Goal: Task Accomplishment & Management: Manage account settings

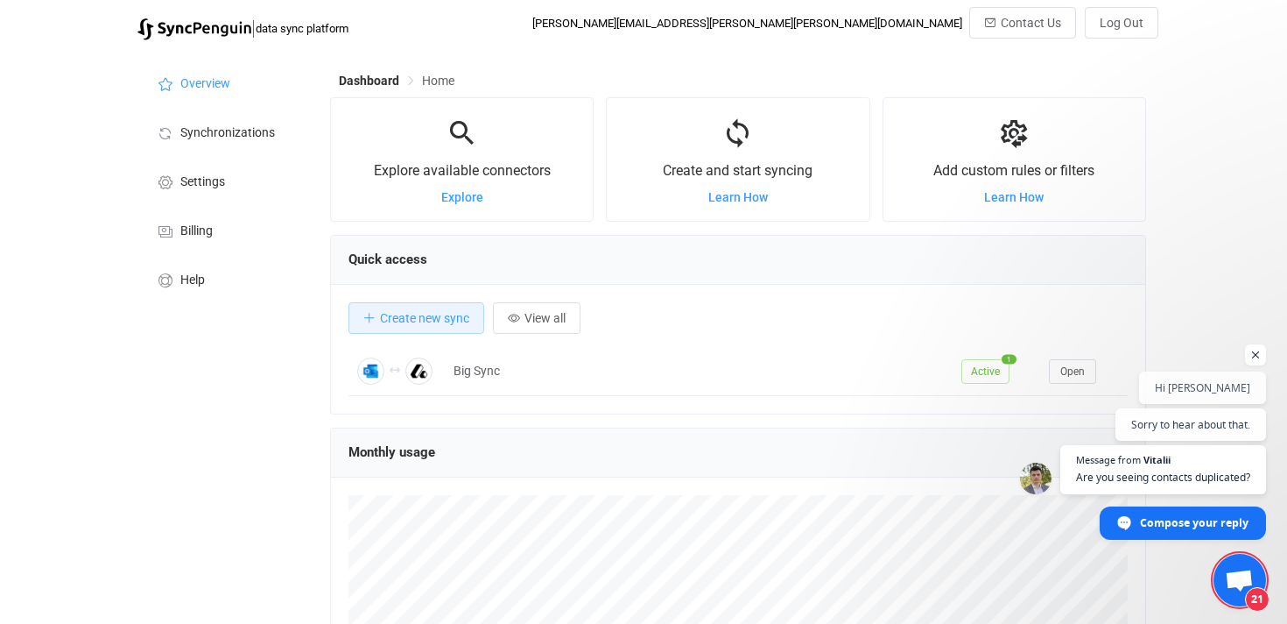
scroll to position [340, 816]
click at [215, 457] on div "Overview Synchronizations Settings Billing Help" at bounding box center [225, 484] width 193 height 870
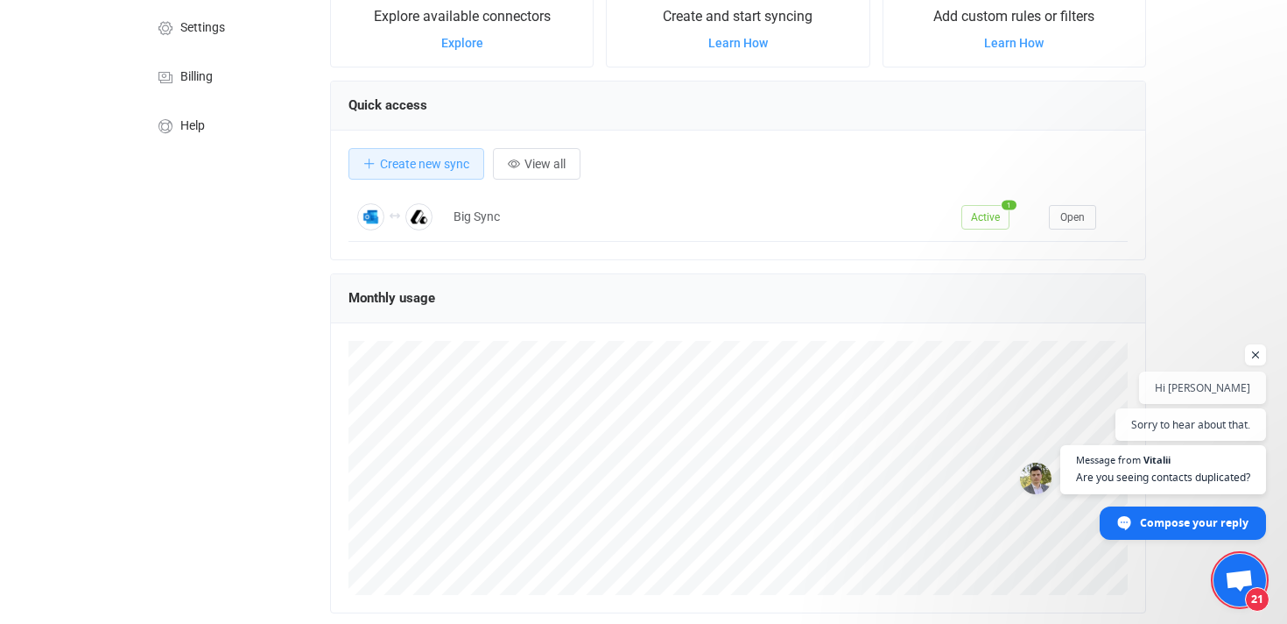
scroll to position [0, 0]
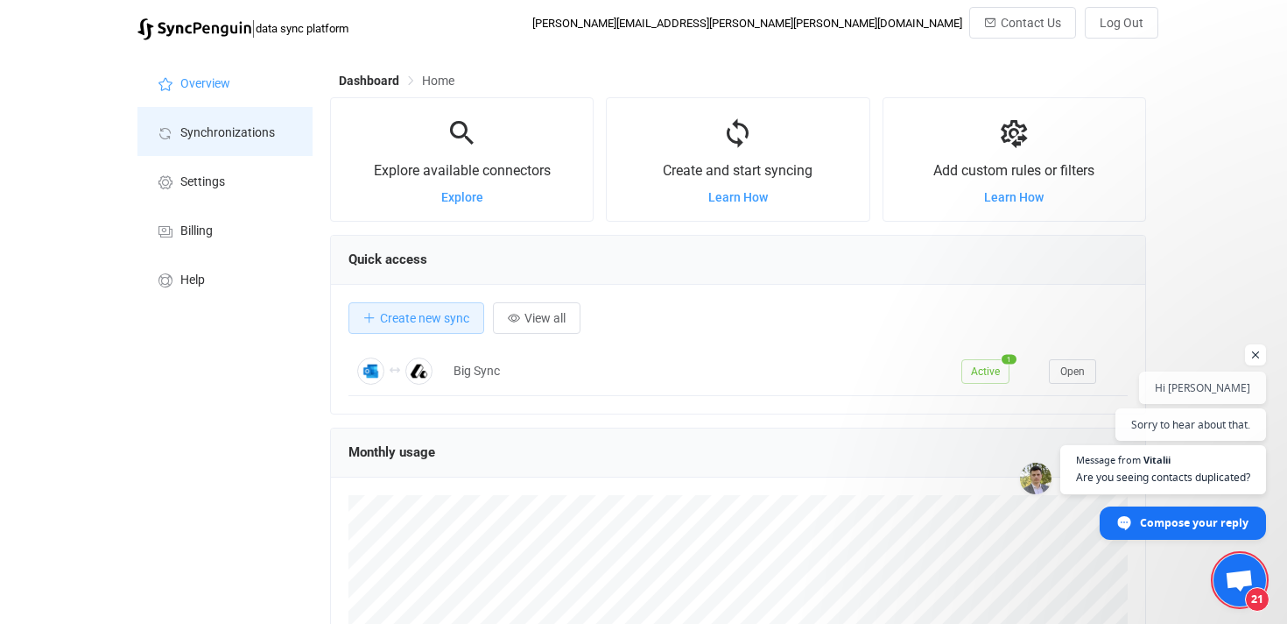
click at [214, 128] on span "Synchronizations" at bounding box center [227, 133] width 95 height 14
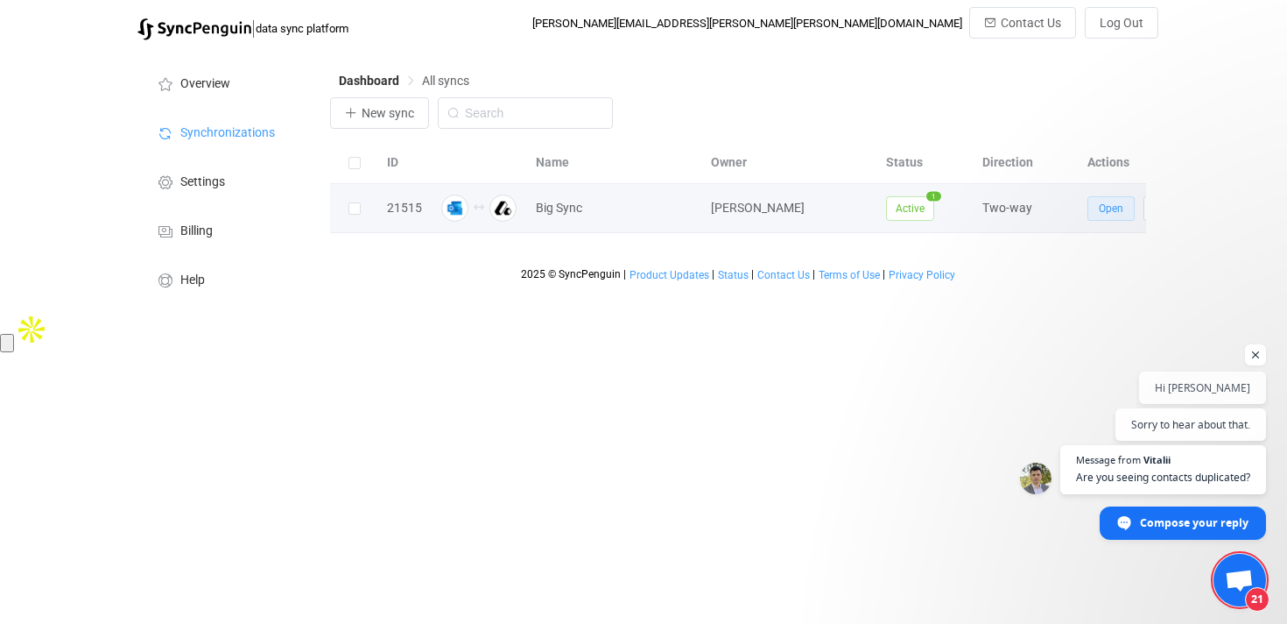
click at [1115, 215] on button "Open" at bounding box center [1111, 208] width 47 height 25
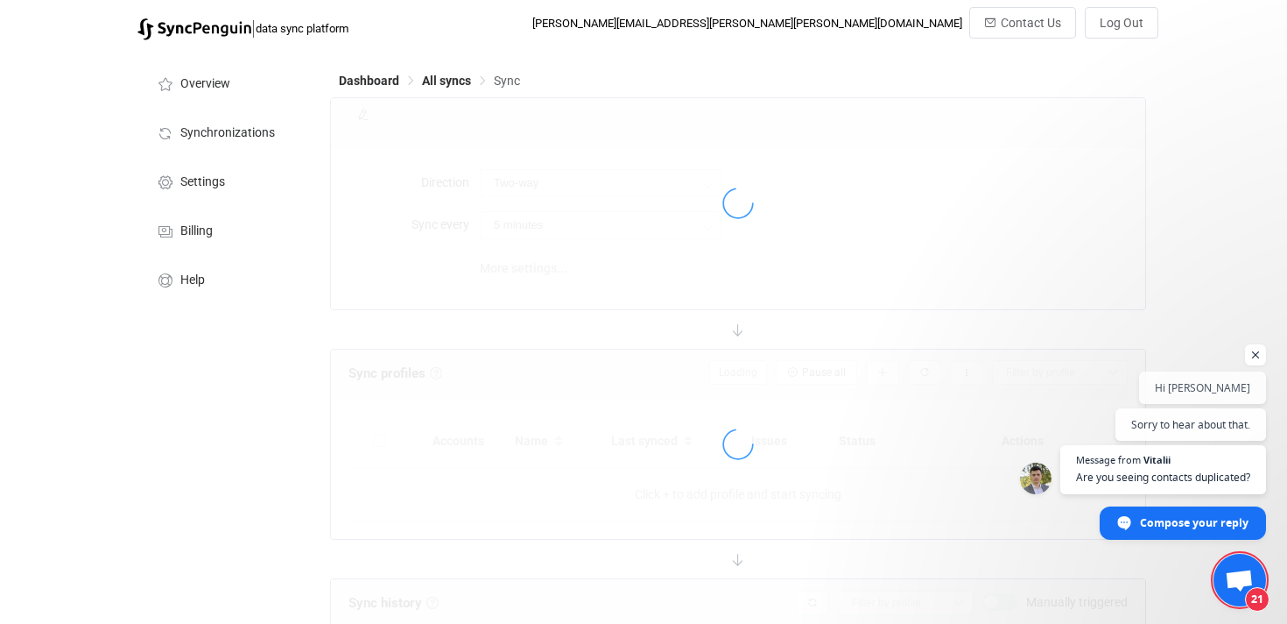
type input "15 minutes"
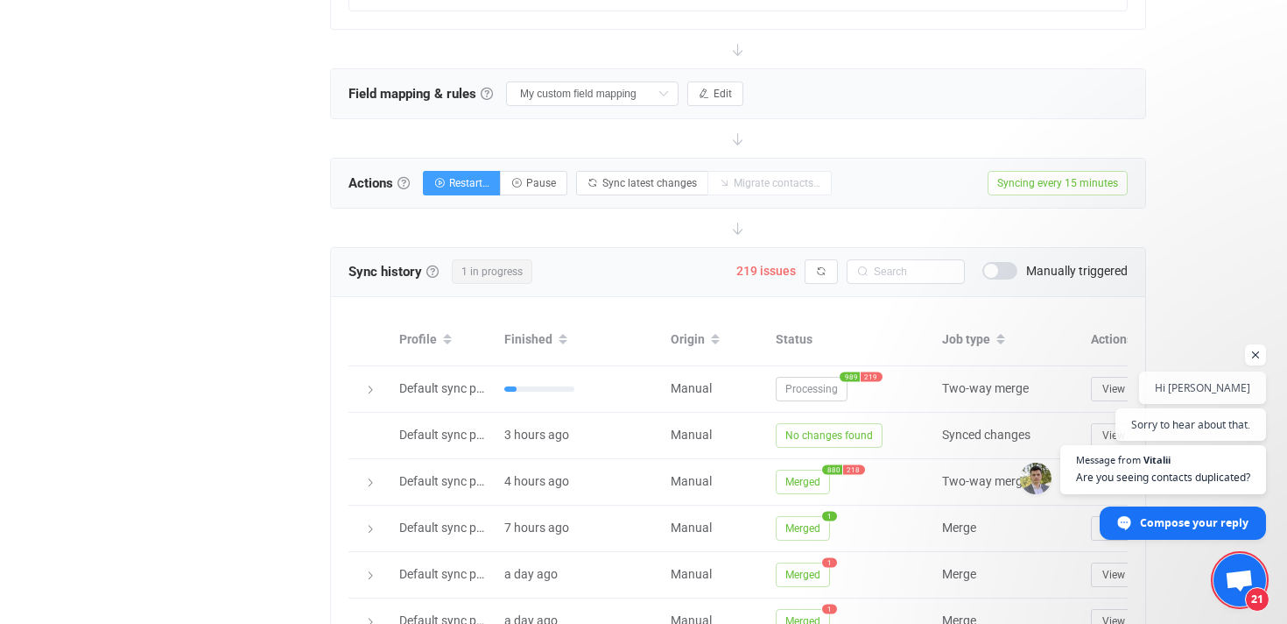
scroll to position [533, 0]
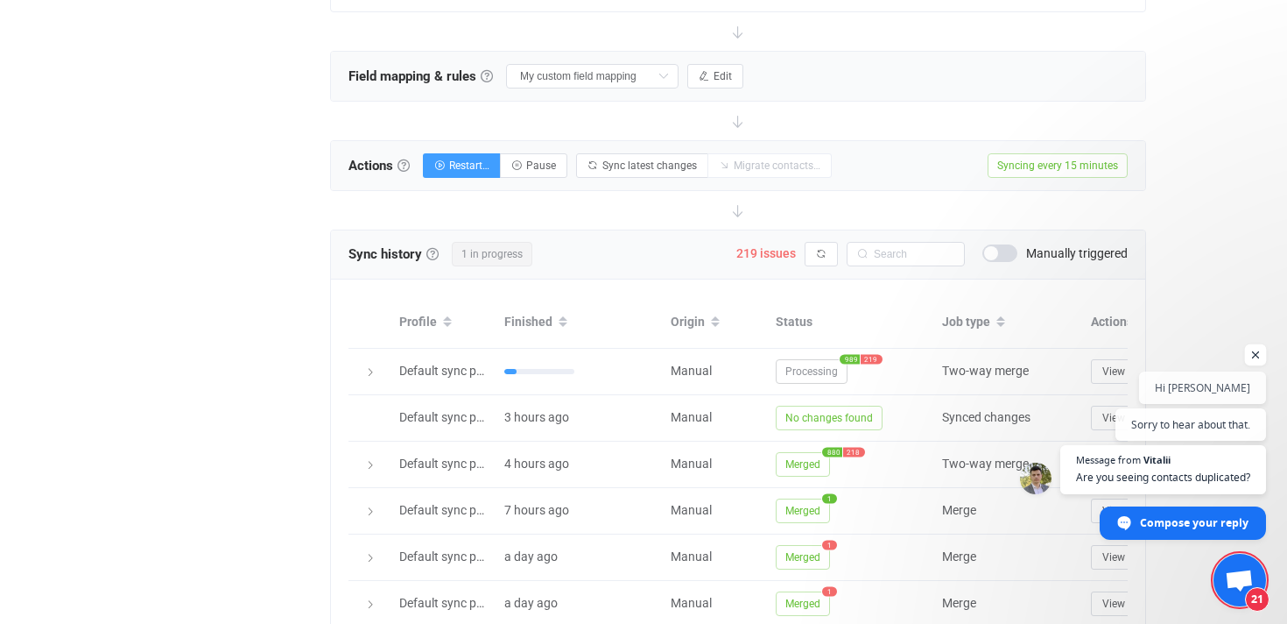
click at [1258, 355] on span "Open chat" at bounding box center [1256, 355] width 22 height 22
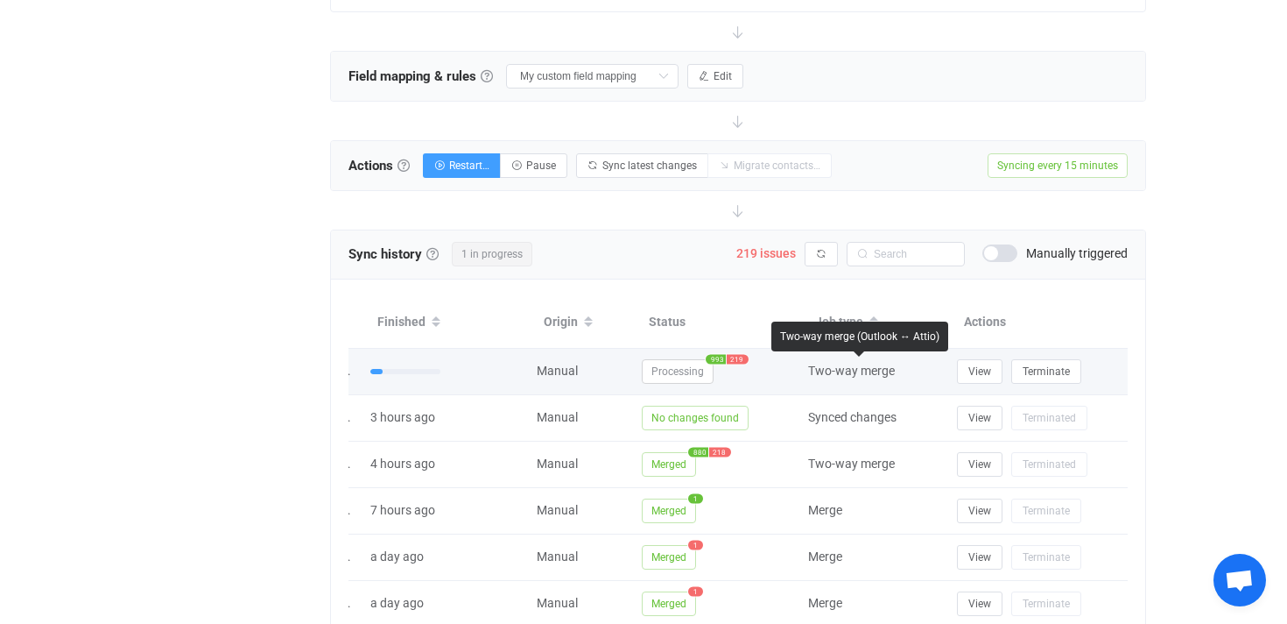
scroll to position [0, 134]
click at [980, 367] on span "View" at bounding box center [980, 371] width 23 height 12
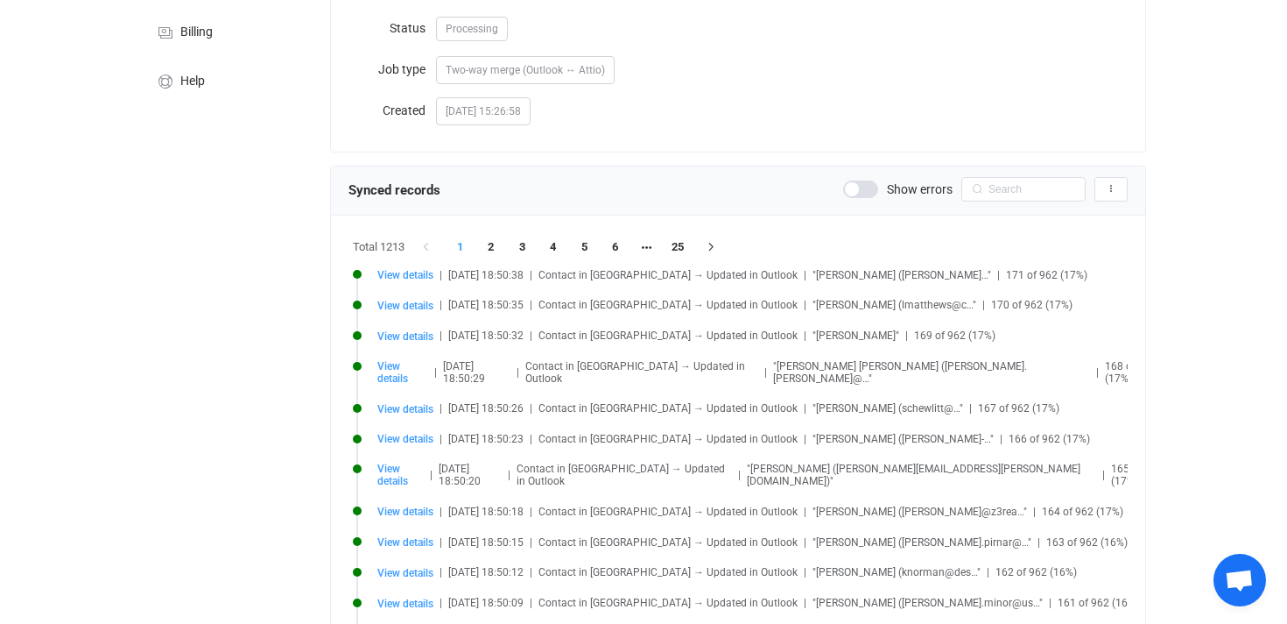
scroll to position [79, 0]
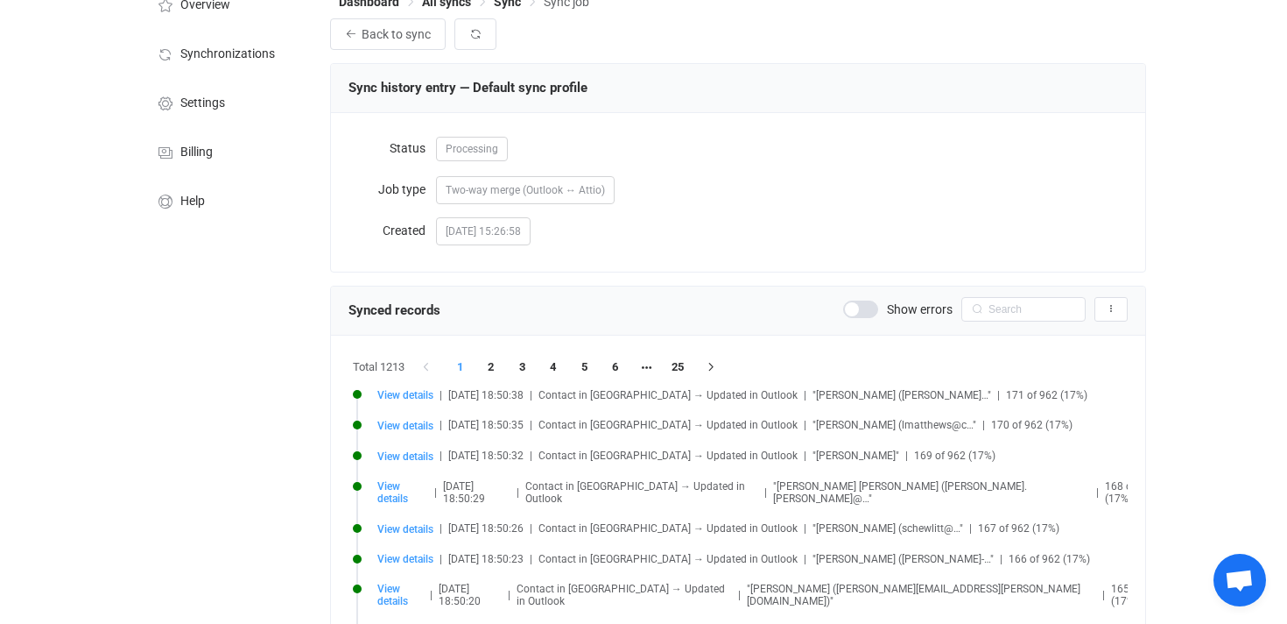
click at [866, 306] on span at bounding box center [860, 309] width 35 height 18
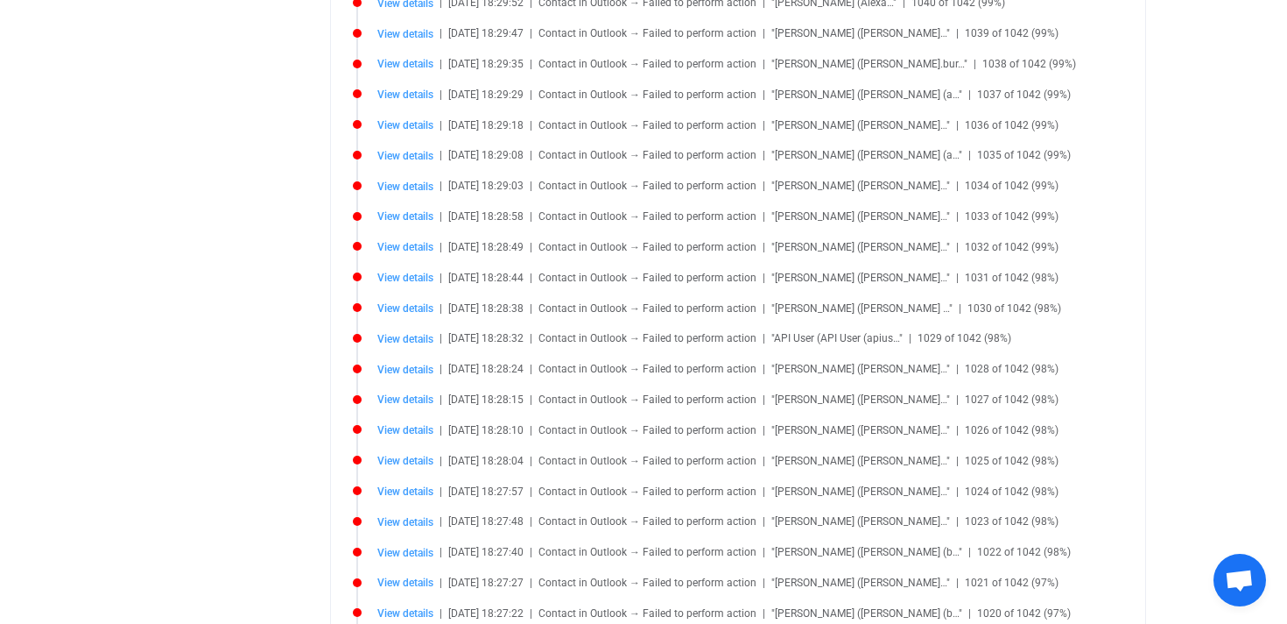
scroll to position [628, 0]
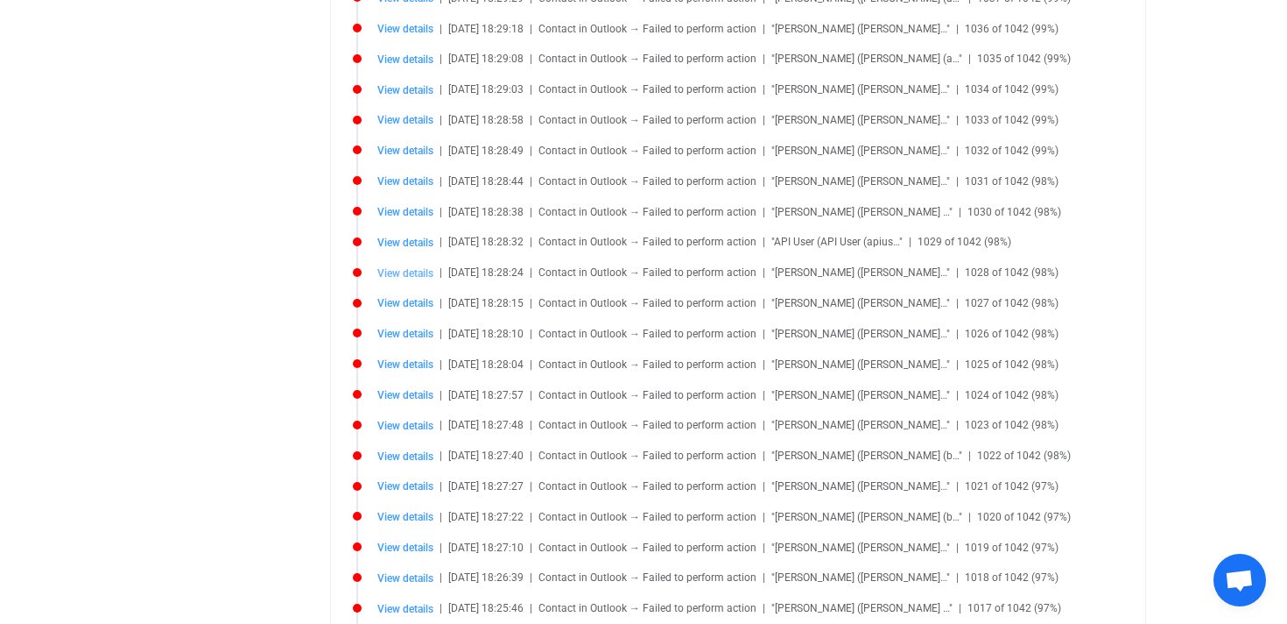
click at [398, 276] on span "View details" at bounding box center [405, 273] width 56 height 12
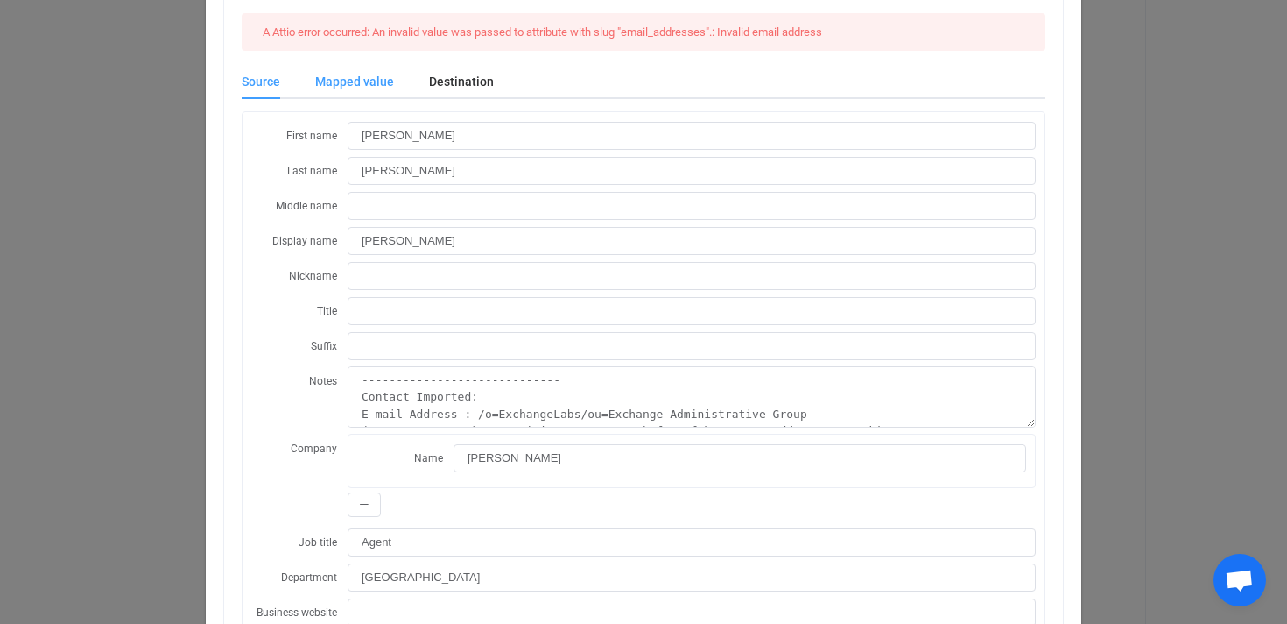
scroll to position [0, 0]
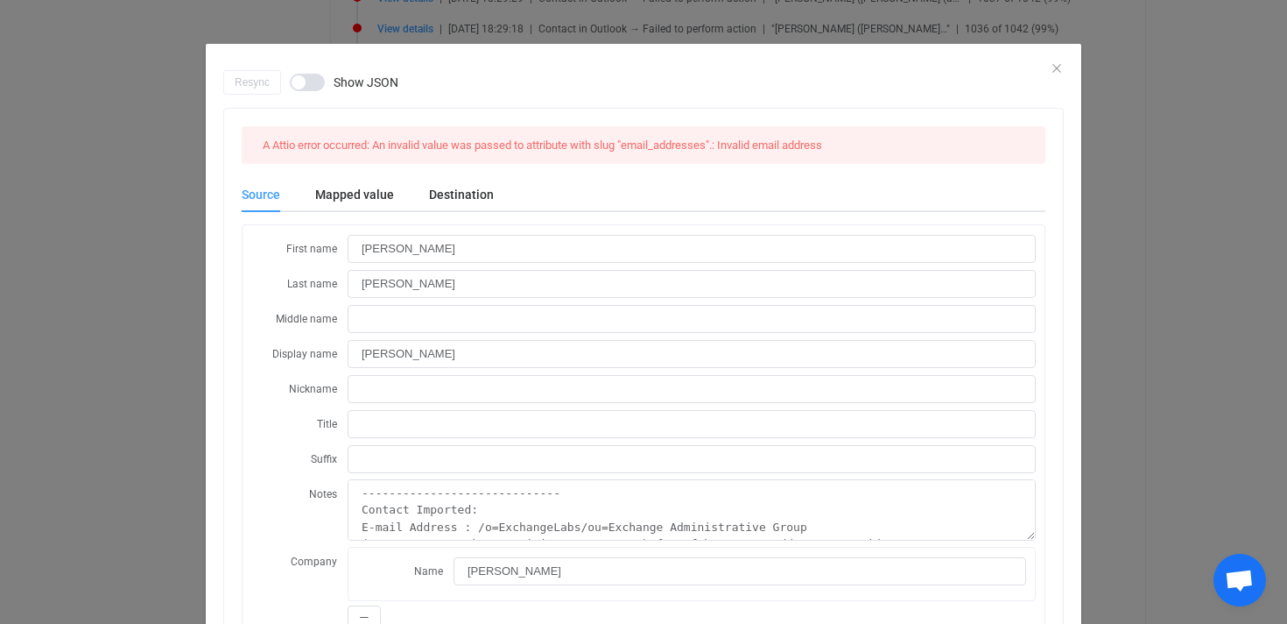
click at [1059, 70] on div "Resync Show JSON" at bounding box center [643, 82] width 841 height 25
click at [1060, 65] on icon "Close" at bounding box center [1057, 68] width 14 height 14
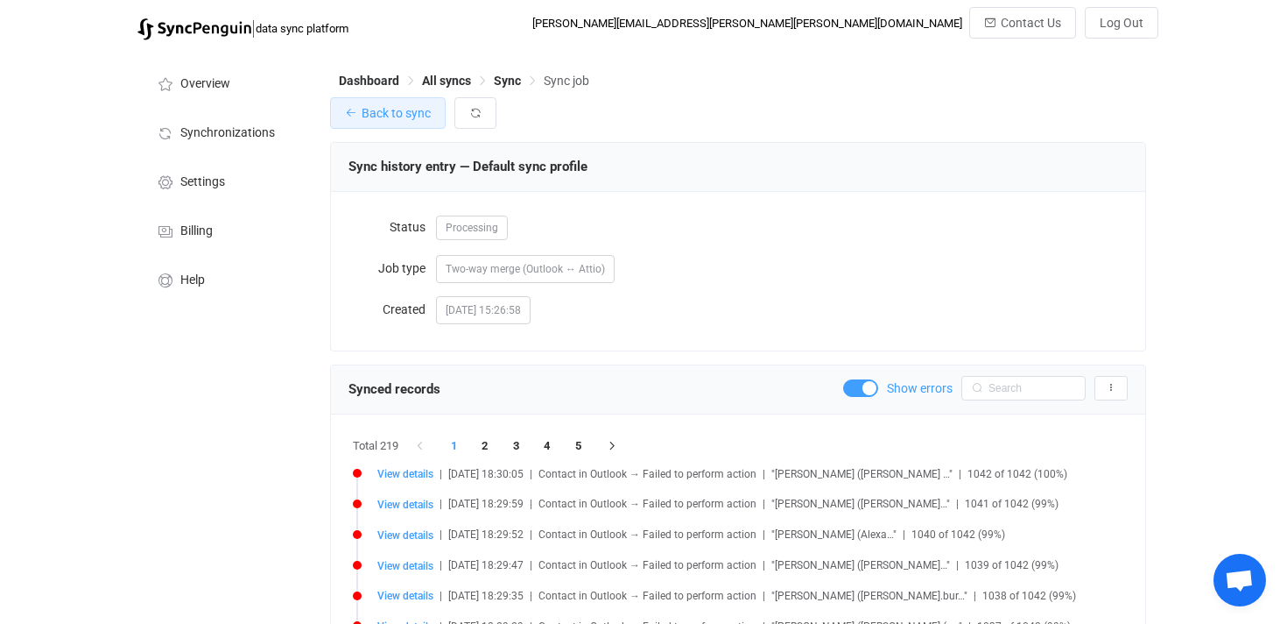
click at [378, 109] on span "Back to sync" at bounding box center [396, 113] width 69 height 14
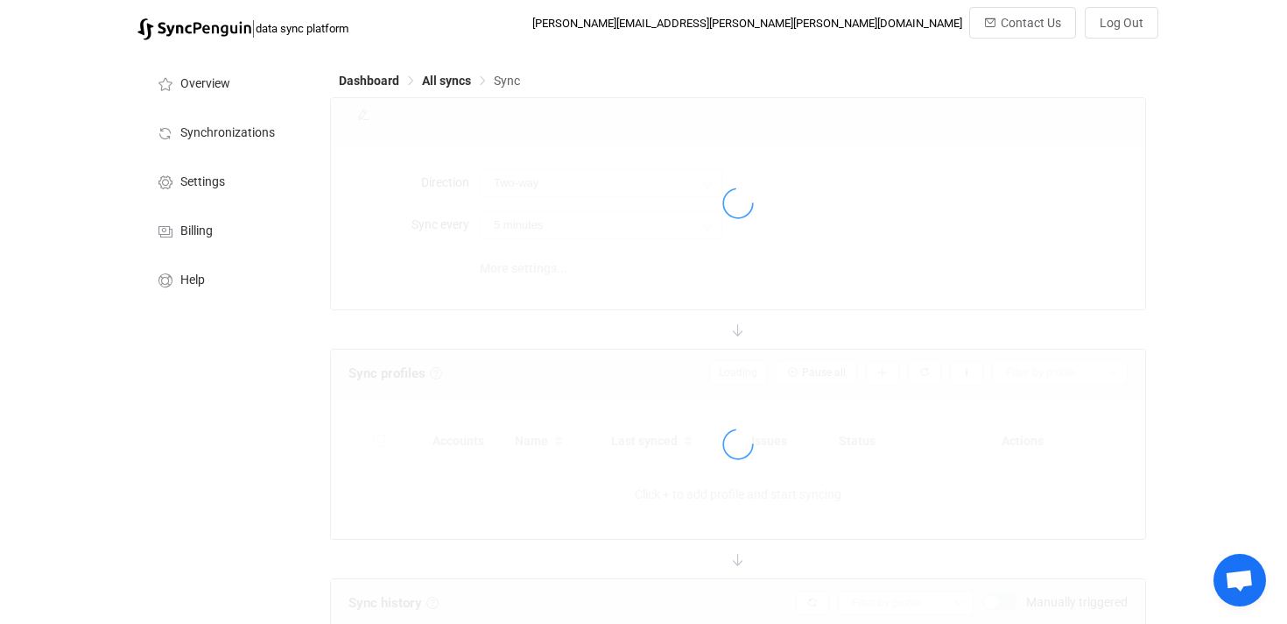
type input "15 minutes"
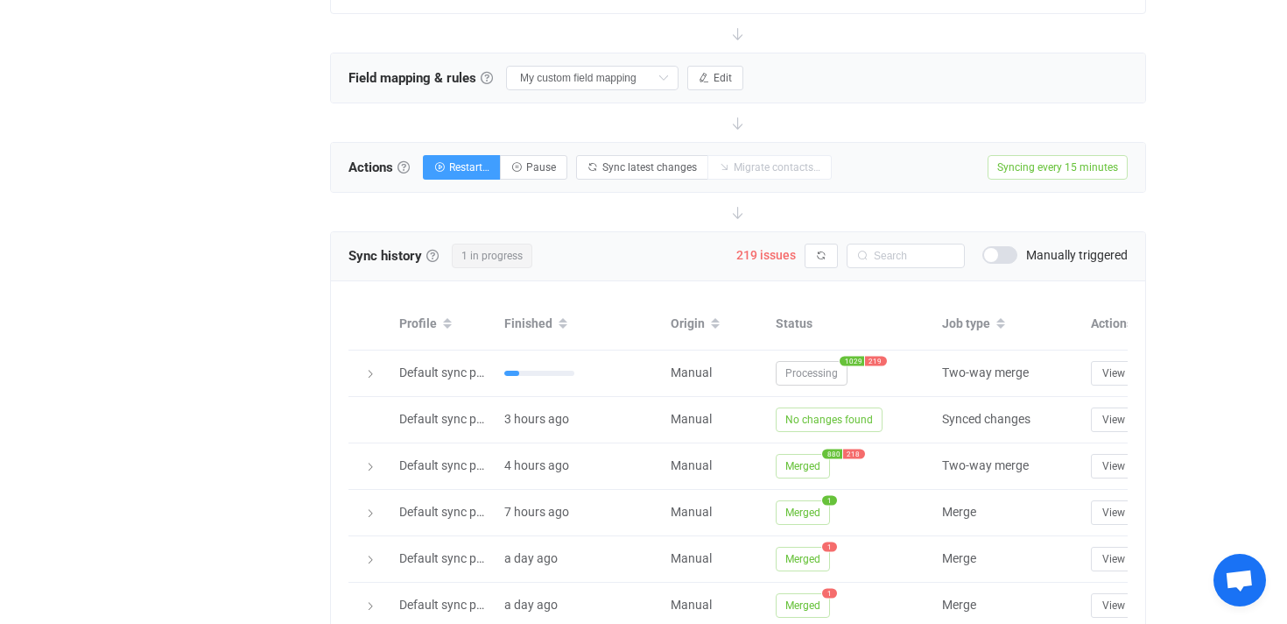
scroll to position [549, 0]
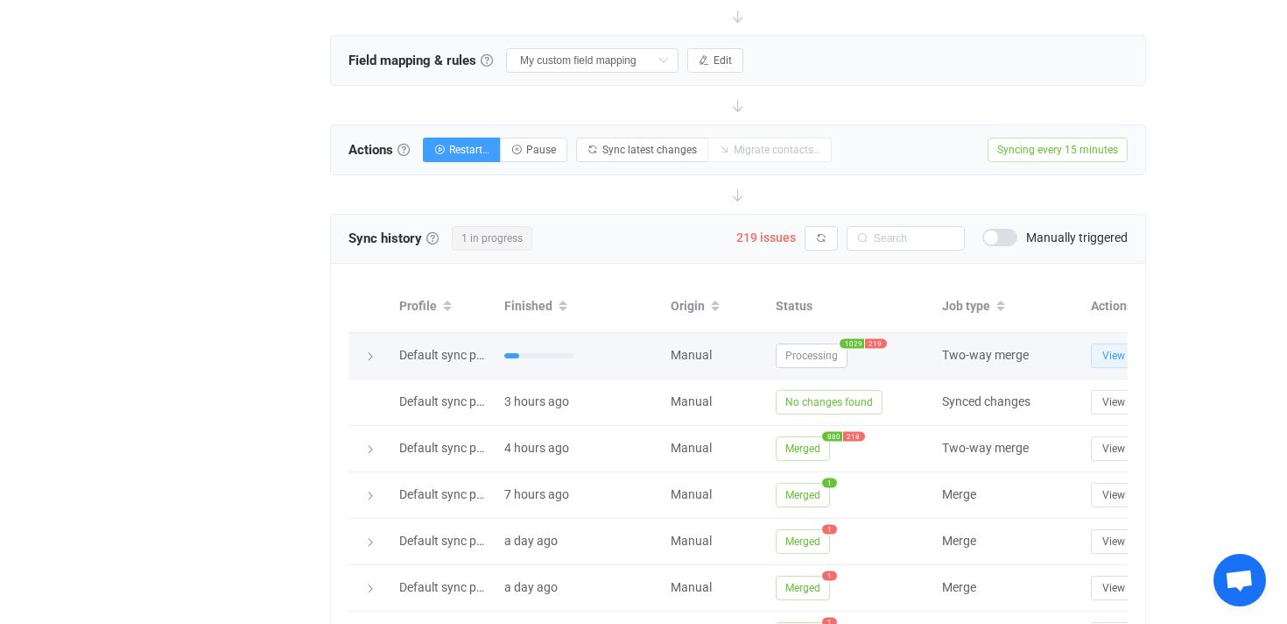
click at [1110, 349] on span "View" at bounding box center [1114, 355] width 23 height 12
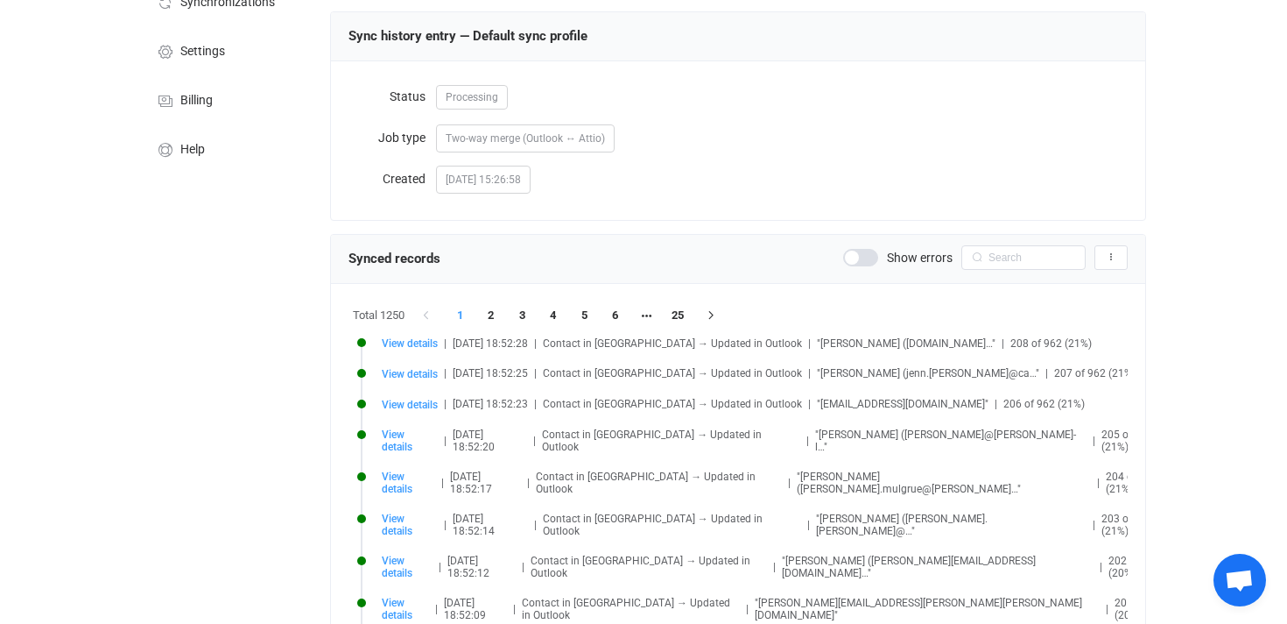
scroll to position [146, 0]
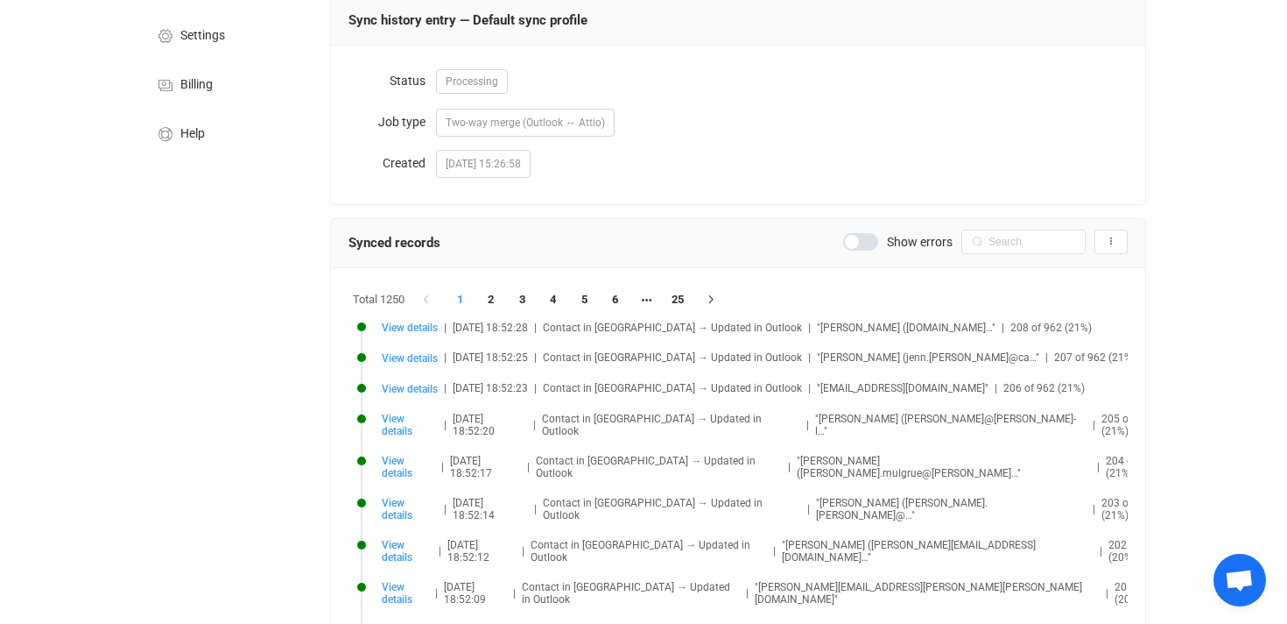
click at [461, 299] on li "1" at bounding box center [461, 299] width 32 height 25
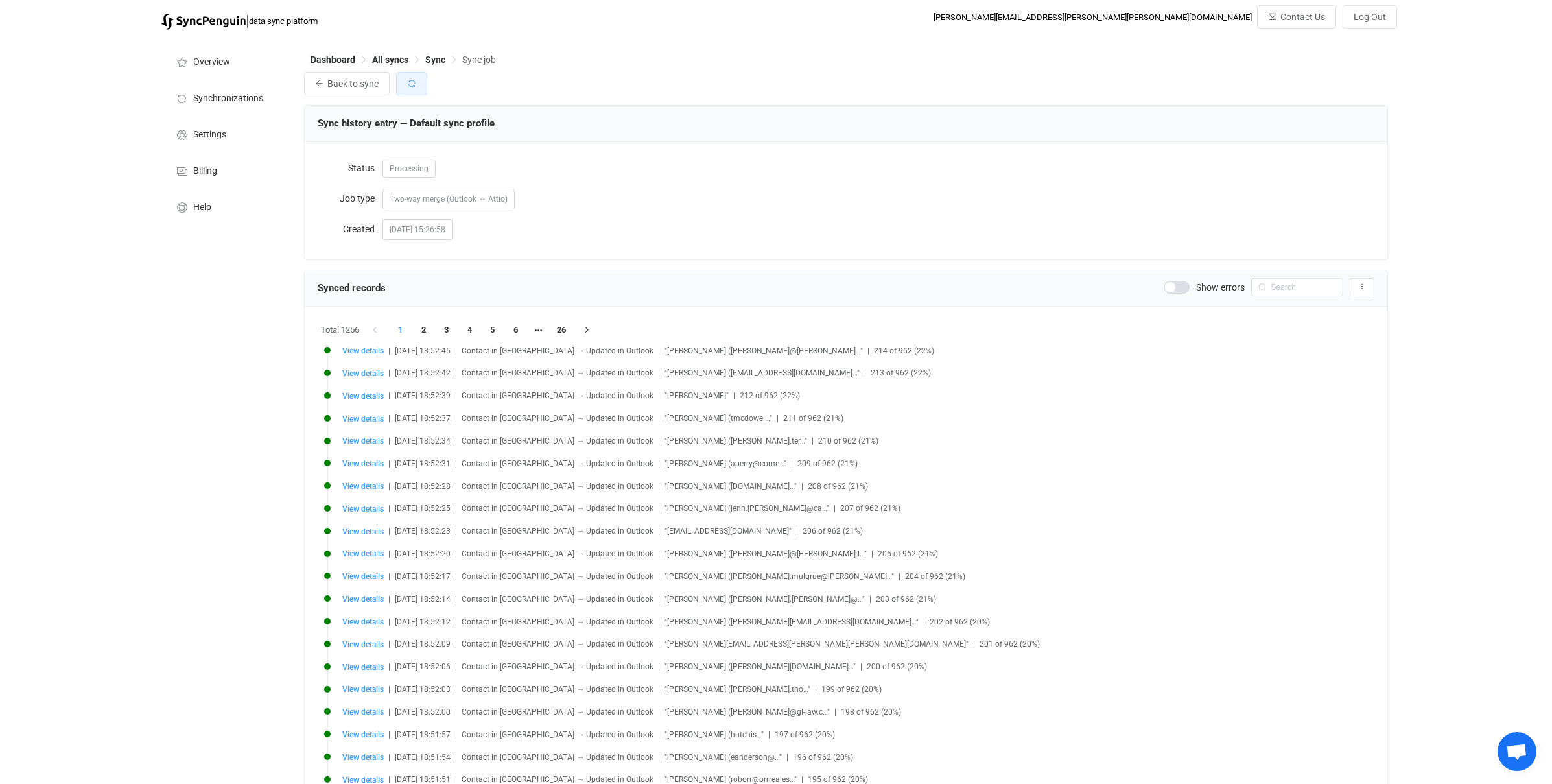
click at [407, 81] on icon "button" at bounding box center [412, 84] width 9 height 9
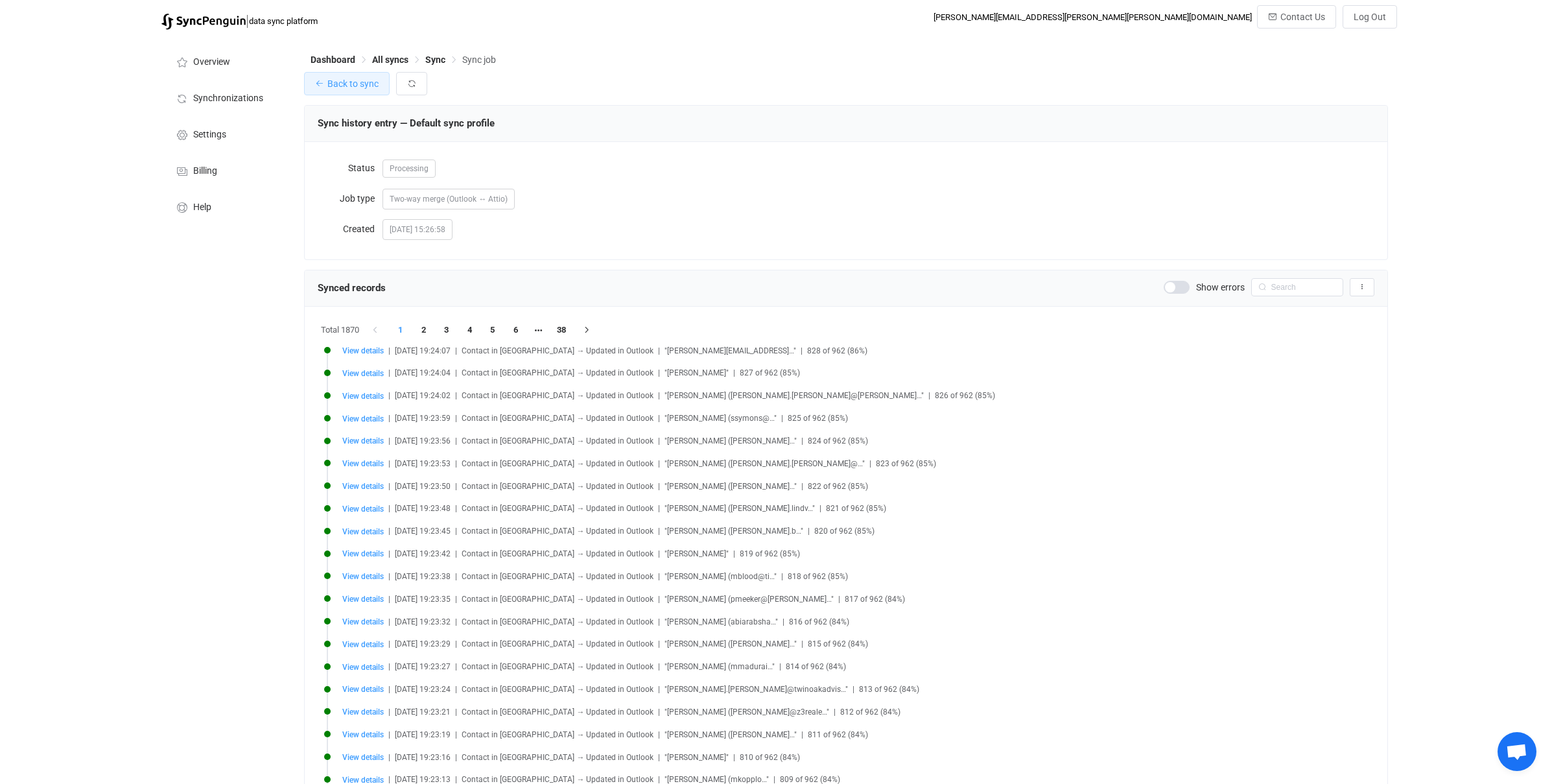
click at [347, 87] on span "Back to sync" at bounding box center [352, 84] width 51 height 10
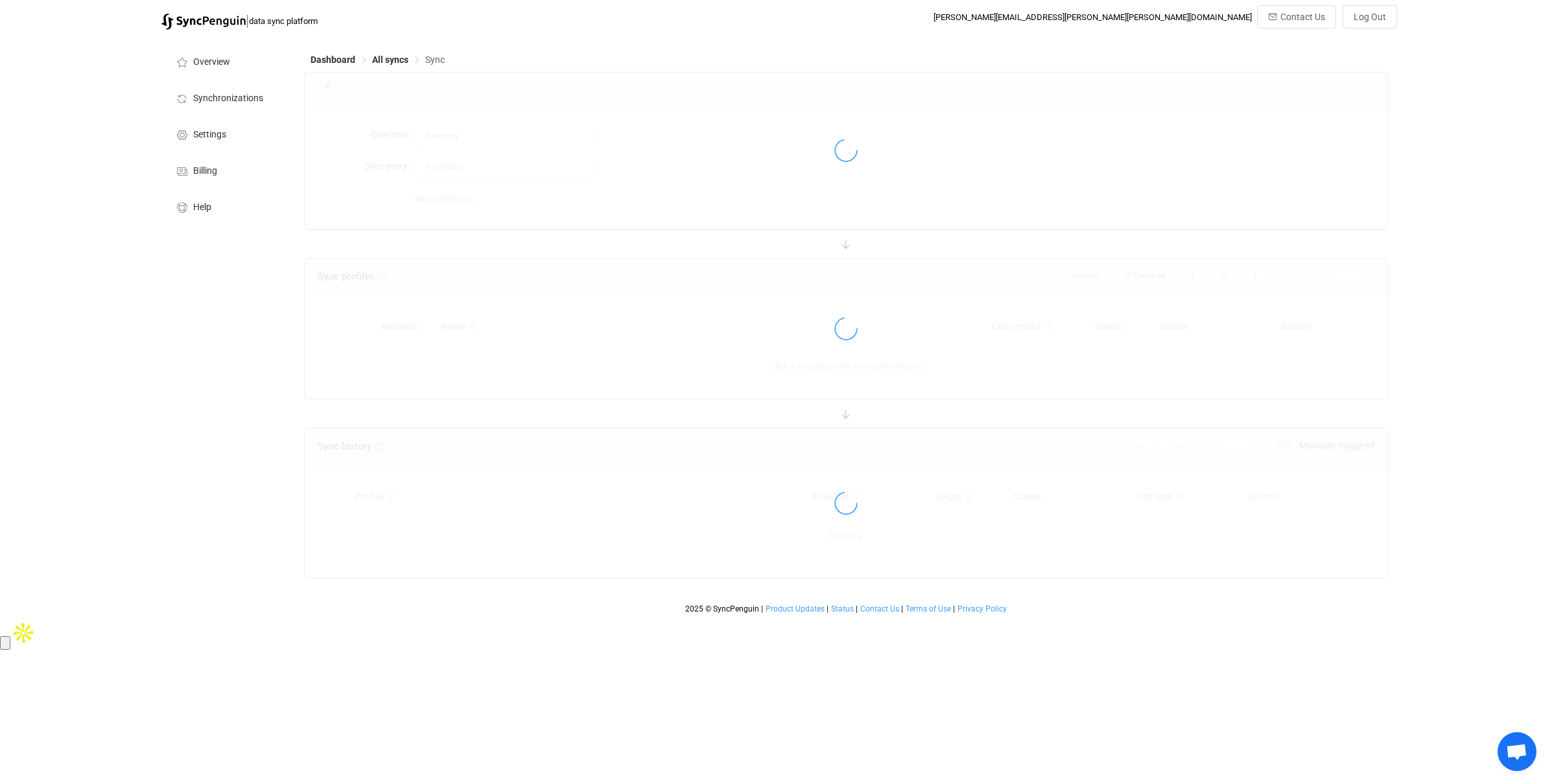
type input "15 minutes"
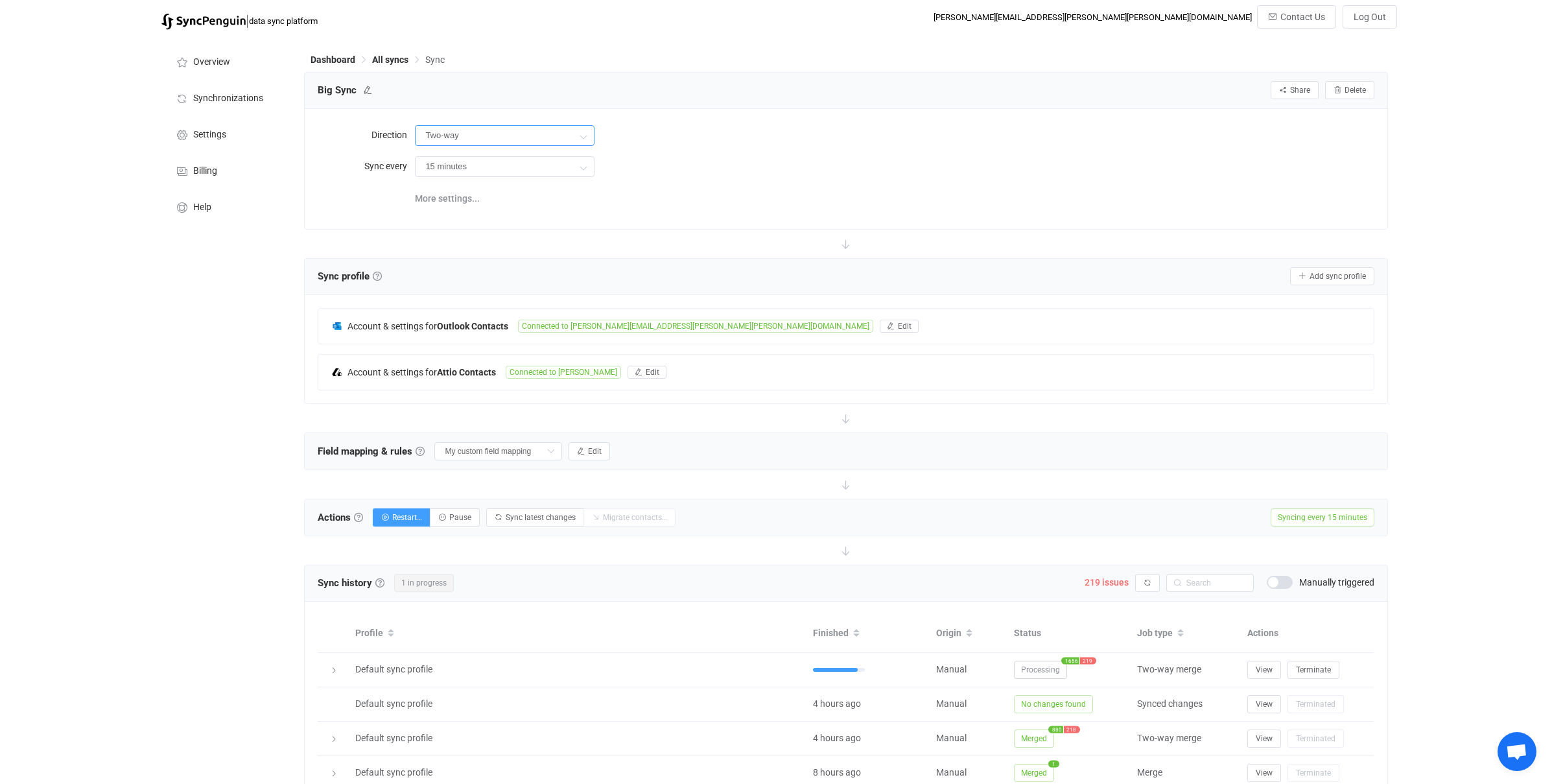
click at [479, 135] on input "Two-way" at bounding box center [504, 135] width 180 height 21
click at [124, 304] on div "| data sync platform brett.smith@carr.us Contact Us Log Out Overview Synchroniz…" at bounding box center [776, 541] width 1552 height 1073
click at [166, 325] on div "Overview Synchronizations Settings Billing Help" at bounding box center [226, 557] width 143 height 1042
click at [952, 275] on span "Add sync profile" at bounding box center [1338, 276] width 56 height 9
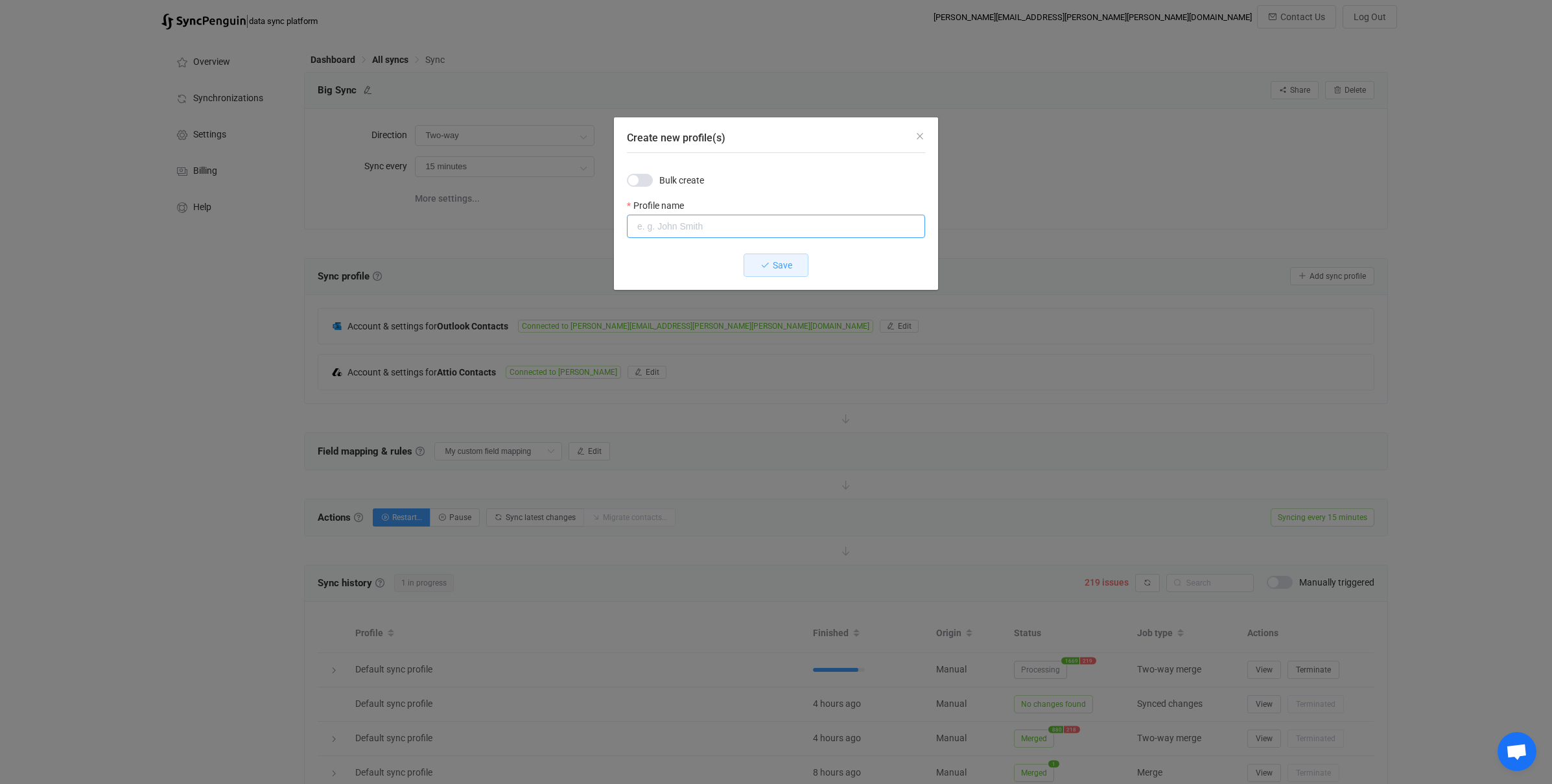
click at [658, 228] on input "Create new profile(s)" at bounding box center [776, 227] width 298 height 24
click at [923, 133] on icon "Close" at bounding box center [920, 136] width 10 height 10
